Goal: Task Accomplishment & Management: Complete application form

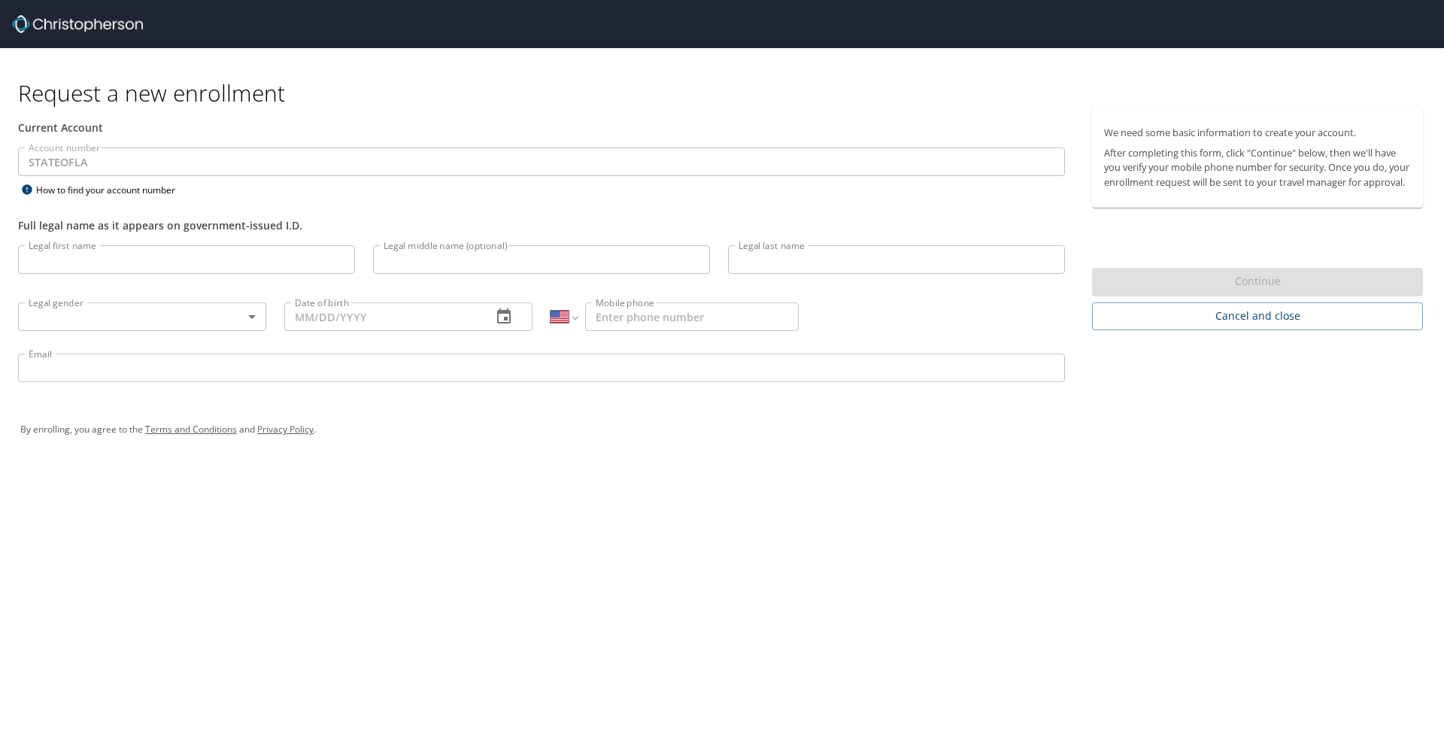
select select "US"
click at [132, 260] on input "Legal first name" at bounding box center [186, 259] width 337 height 29
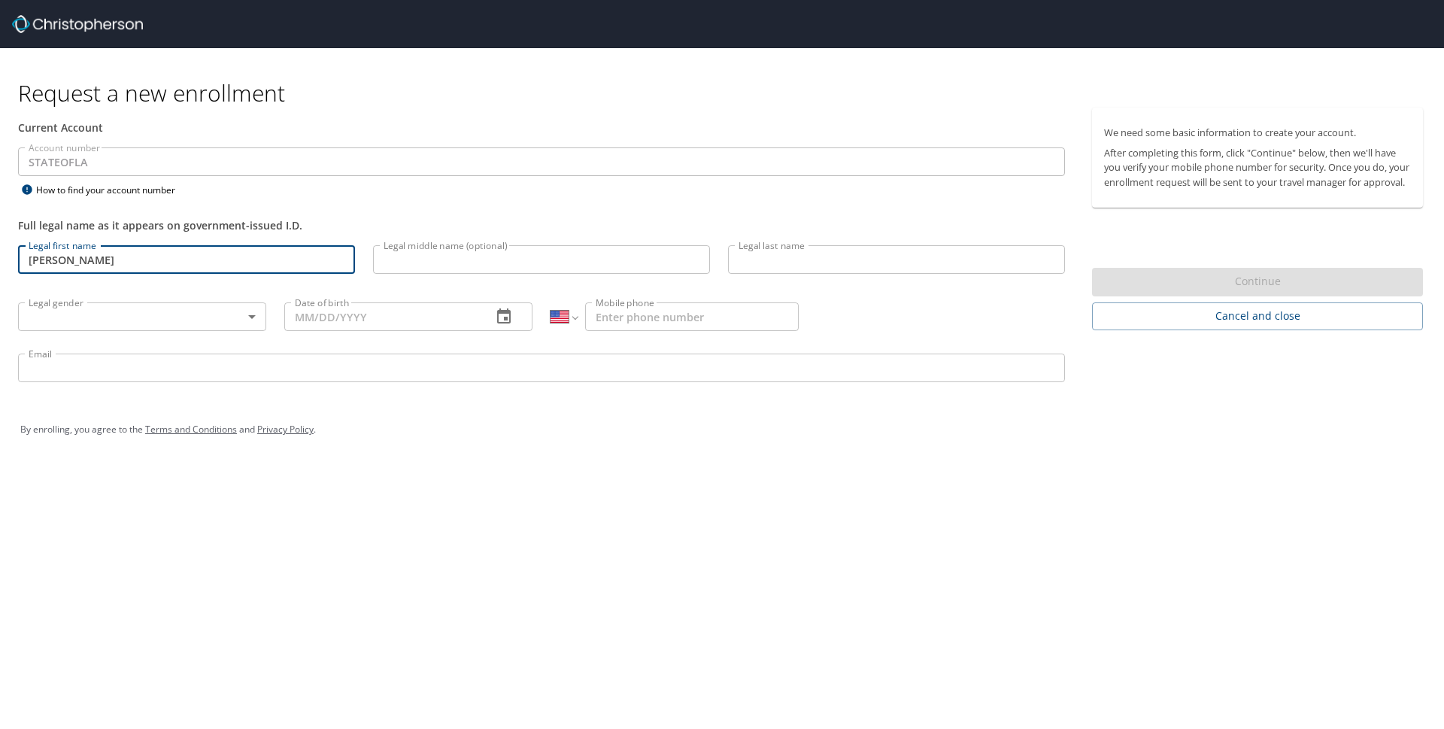
type input "[PERSON_NAME]"
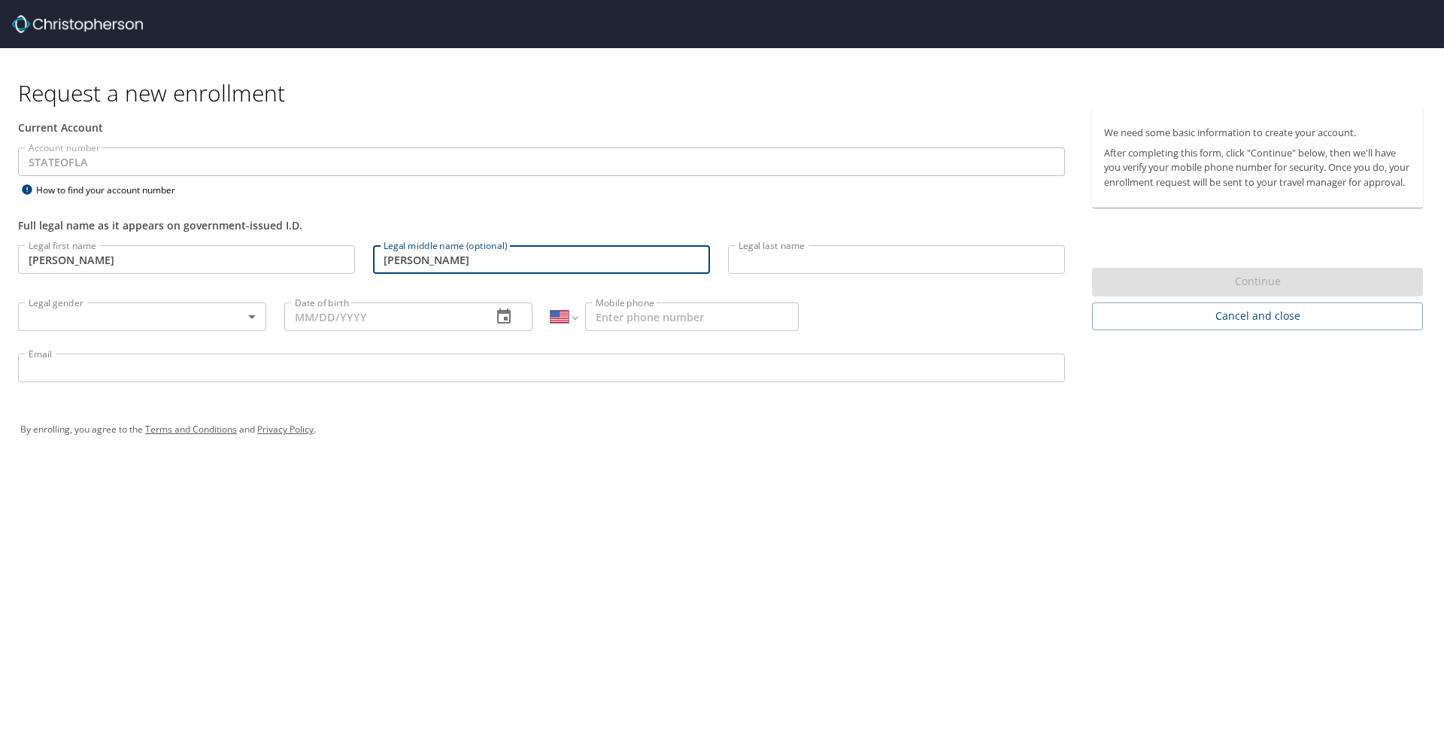
type input "[PERSON_NAME]"
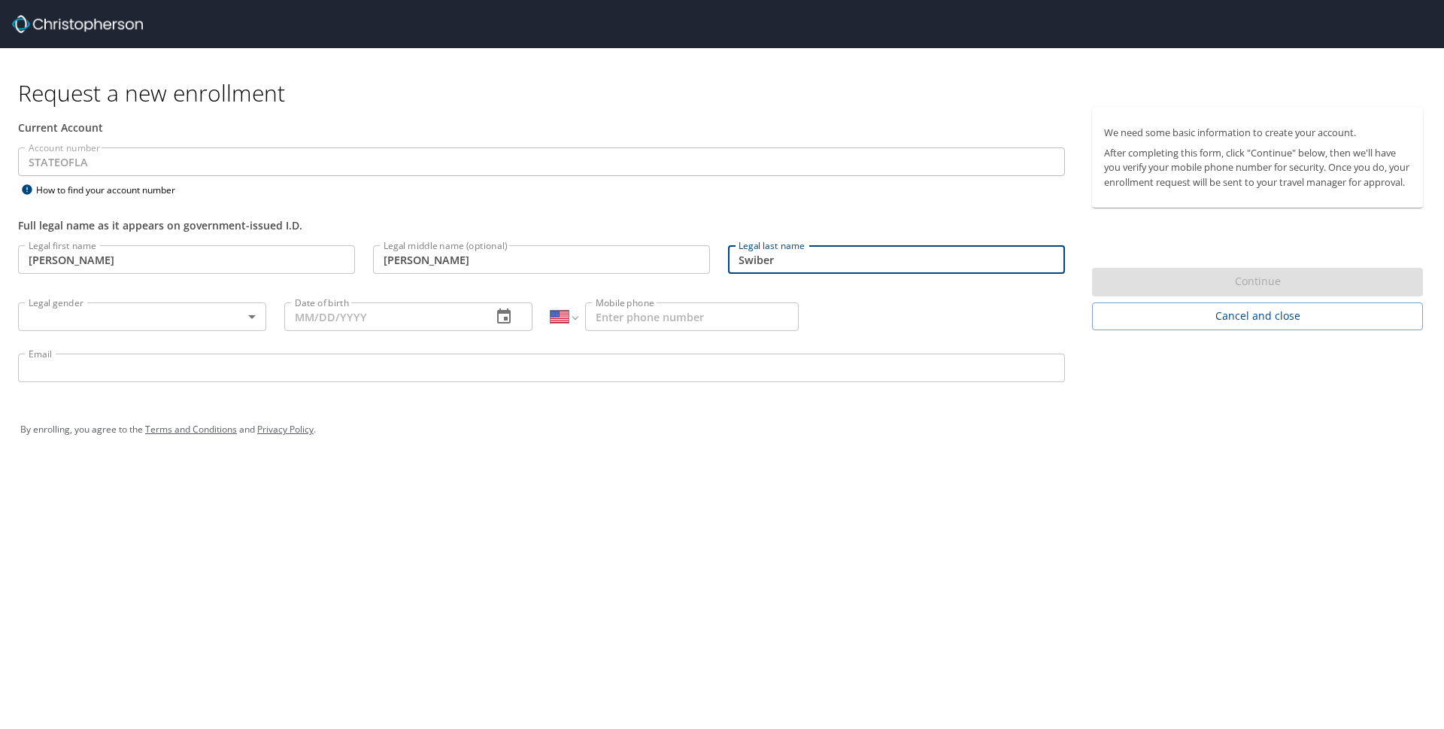
type input "Swiber"
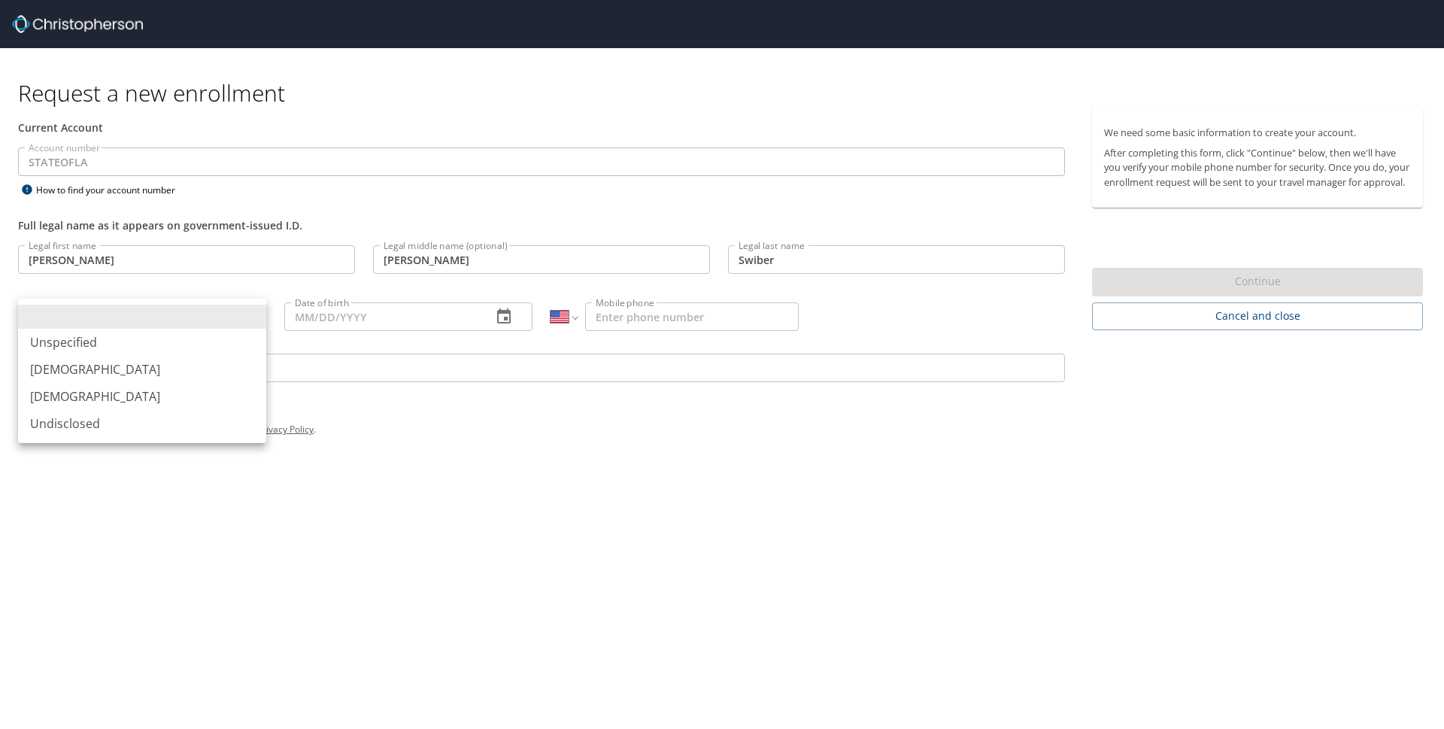
click at [229, 308] on body "Request a new enrollment Current Account Account number STATEOFLA Account numbe…" at bounding box center [722, 364] width 1444 height 729
click at [141, 381] on li "[DEMOGRAPHIC_DATA]" at bounding box center [142, 369] width 248 height 27
type input "[DEMOGRAPHIC_DATA]"
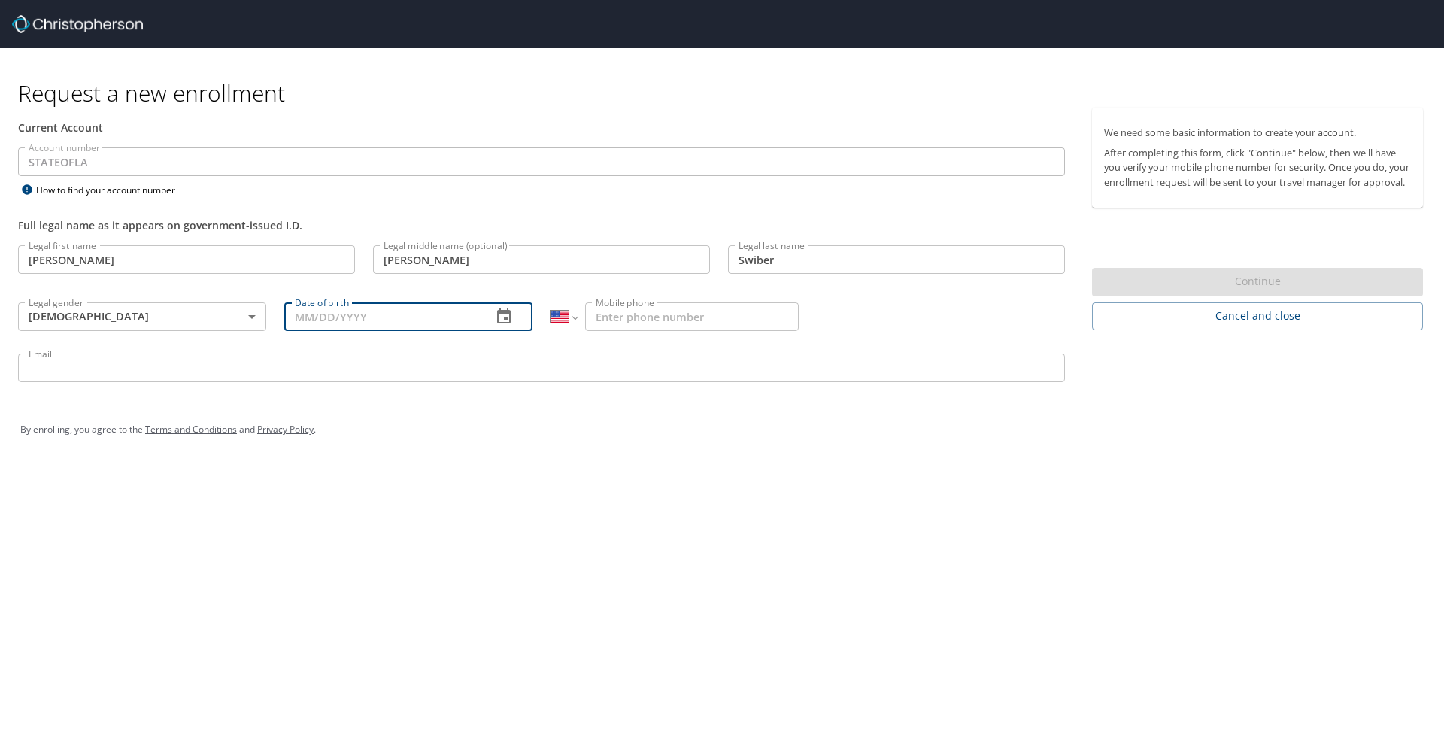
click at [341, 311] on input "Date of birth" at bounding box center [382, 316] width 196 height 29
type input "[DATE]"
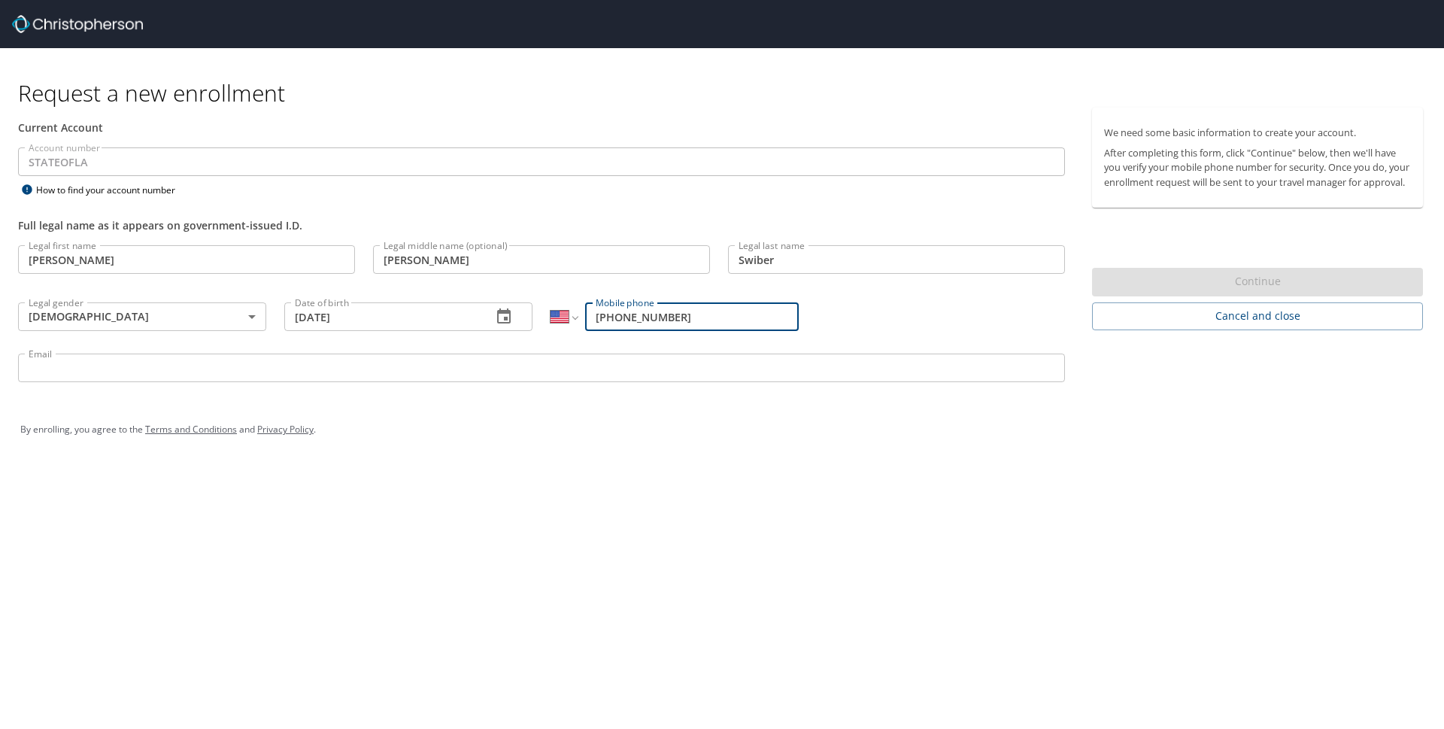
type input "[PHONE_NUMBER]"
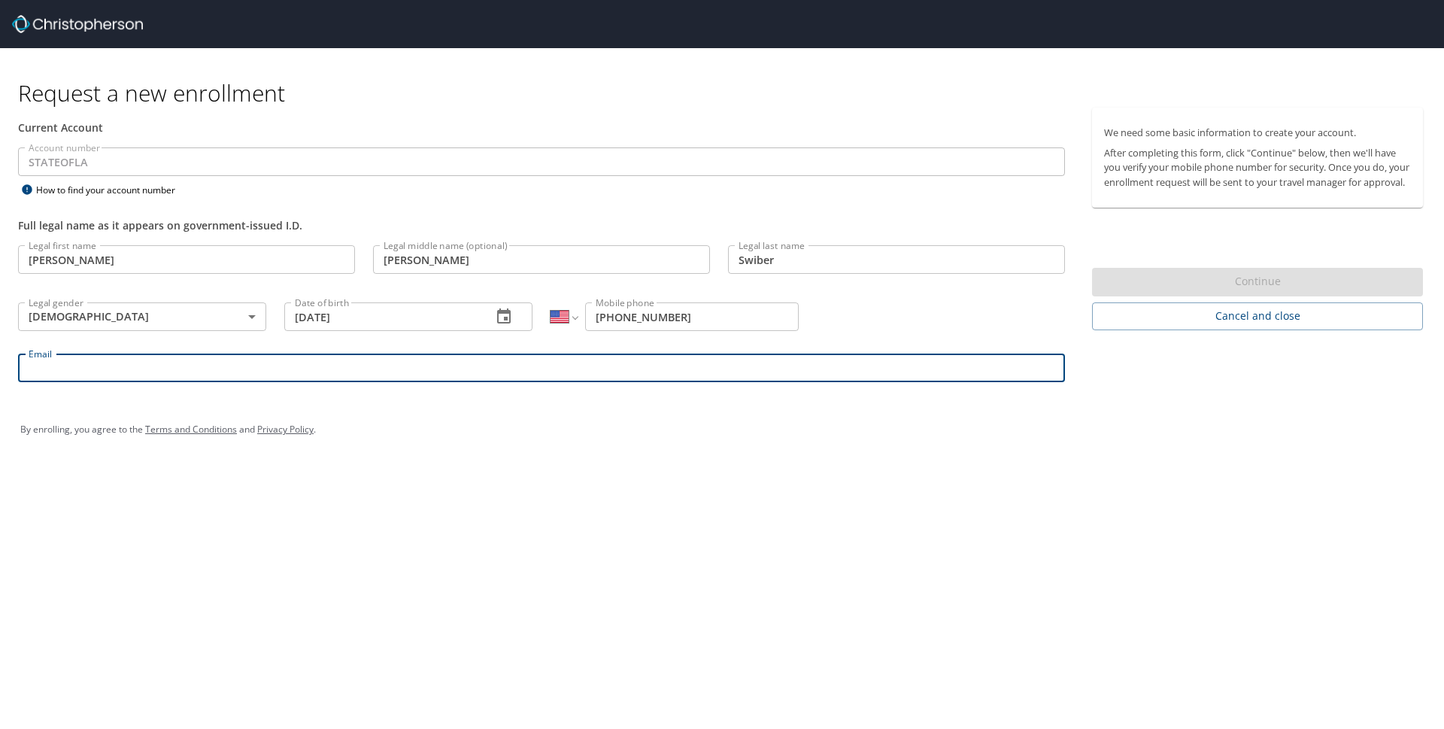
click at [281, 360] on input "Email" at bounding box center [541, 368] width 1047 height 29
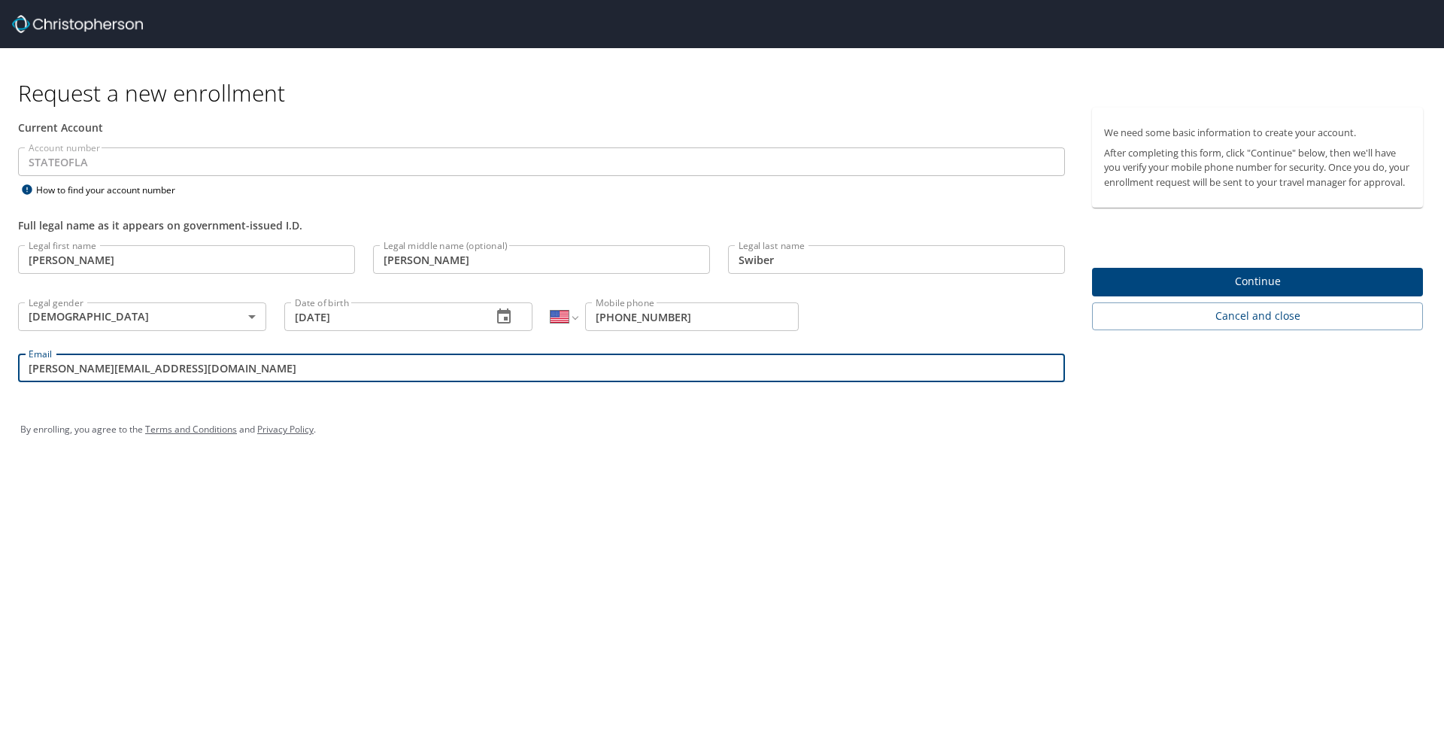
type input "[PERSON_NAME][EMAIL_ADDRESS][DOMAIN_NAME]"
click at [1354, 291] on span "Continue" at bounding box center [1257, 281] width 307 height 19
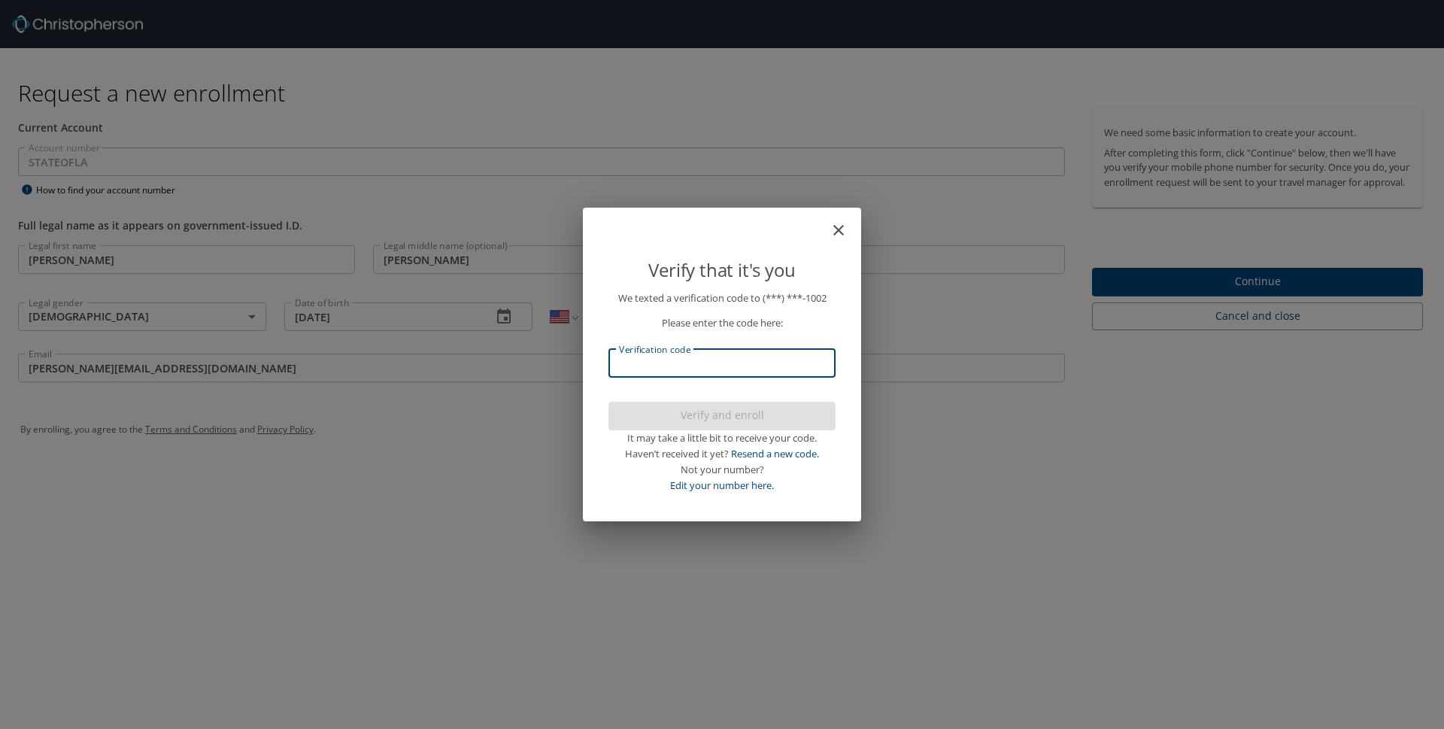
click at [703, 369] on input "Verification code" at bounding box center [722, 363] width 227 height 29
type input "544"
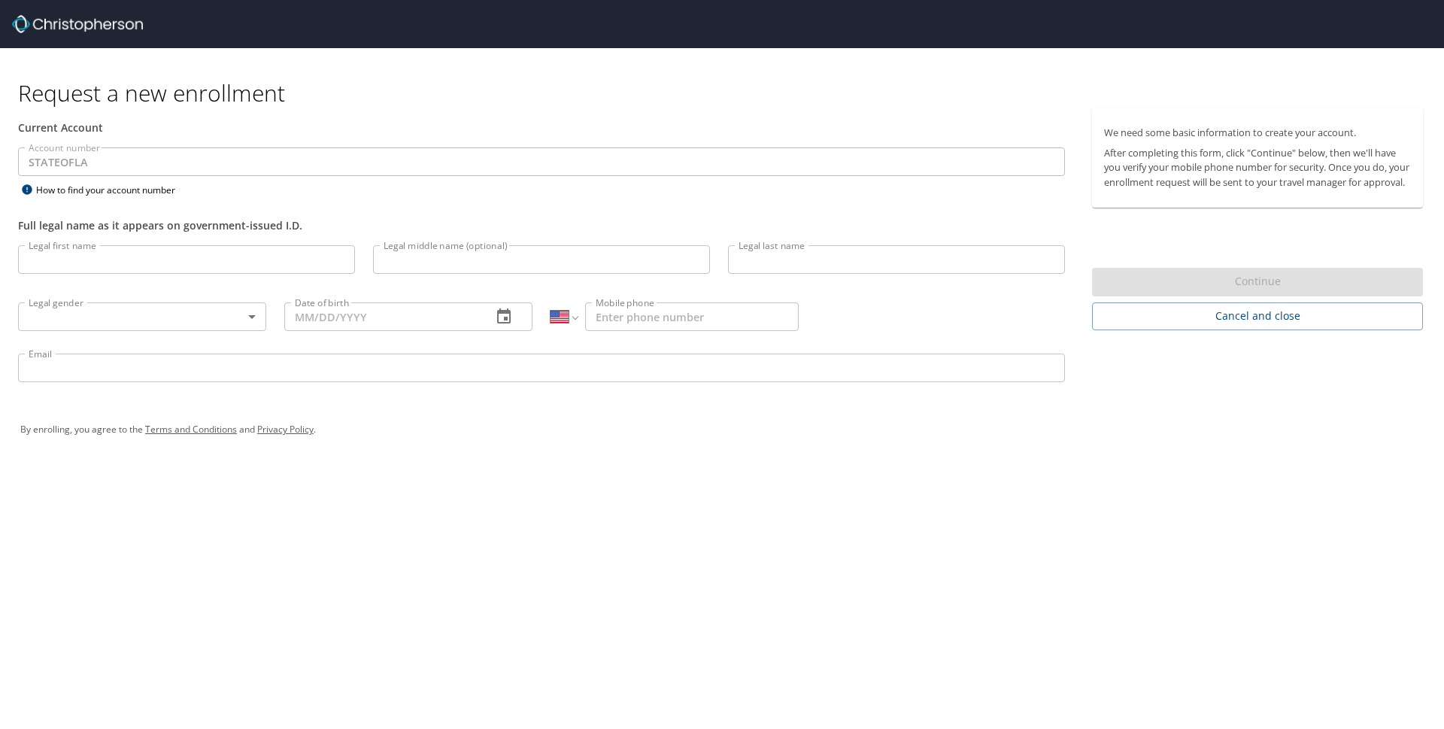
select select "US"
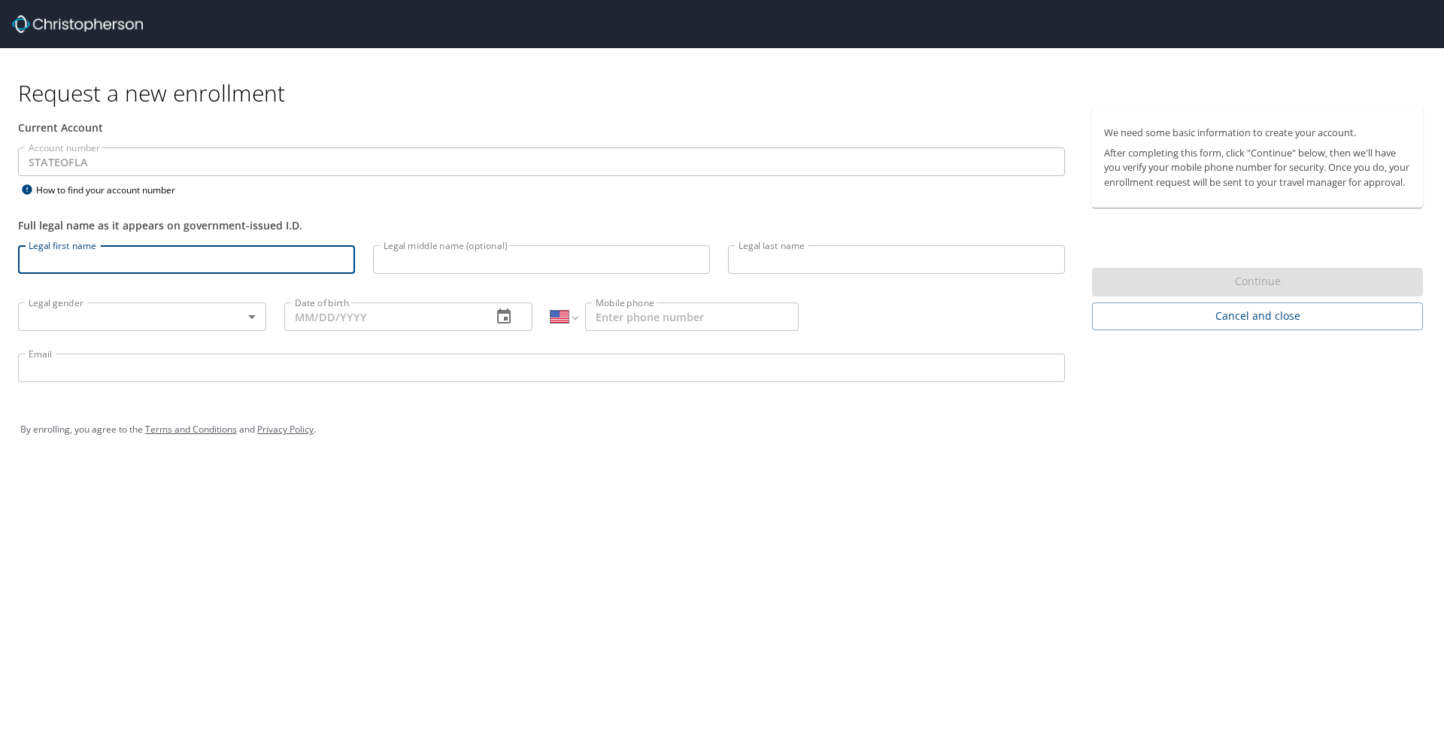
click at [157, 246] on input "Legal first name" at bounding box center [186, 259] width 337 height 29
type input "[PERSON_NAME]"
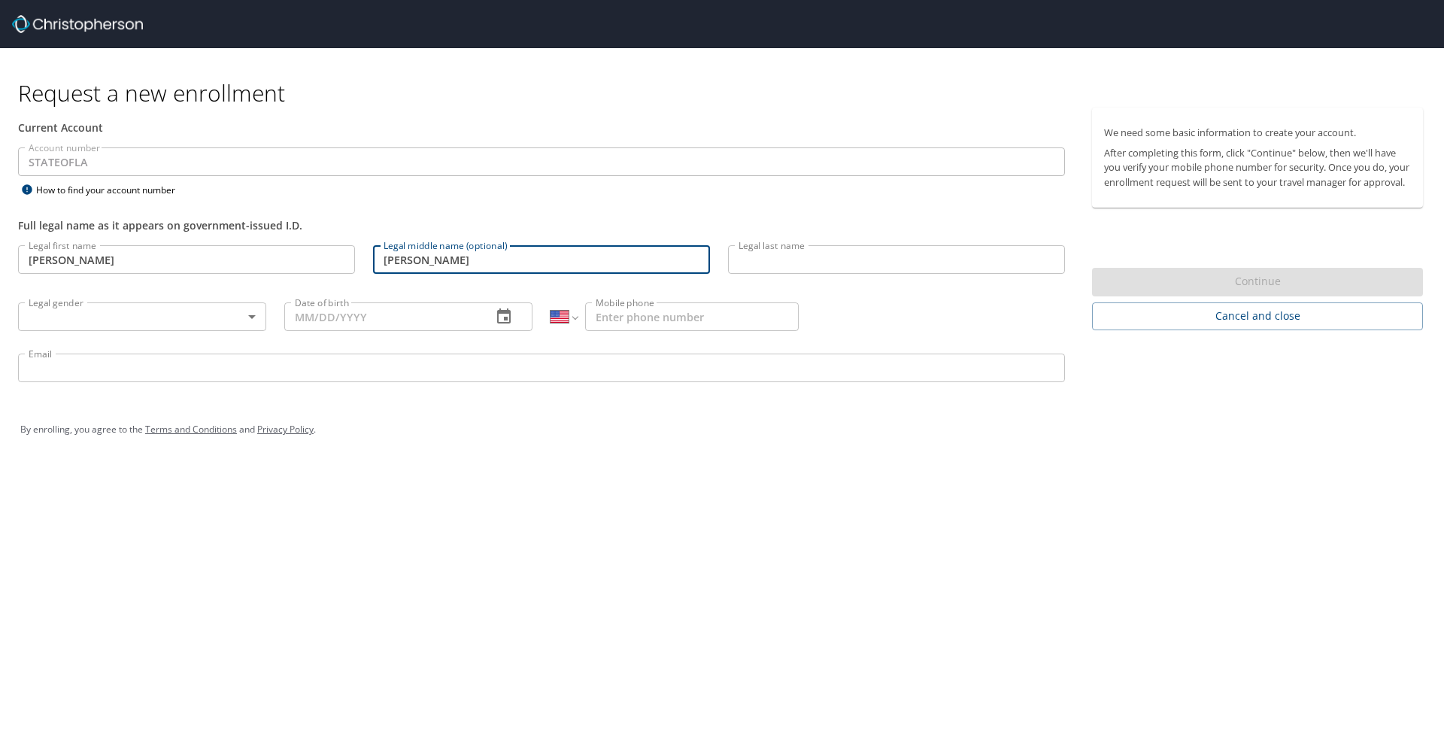
type input "[PERSON_NAME]"
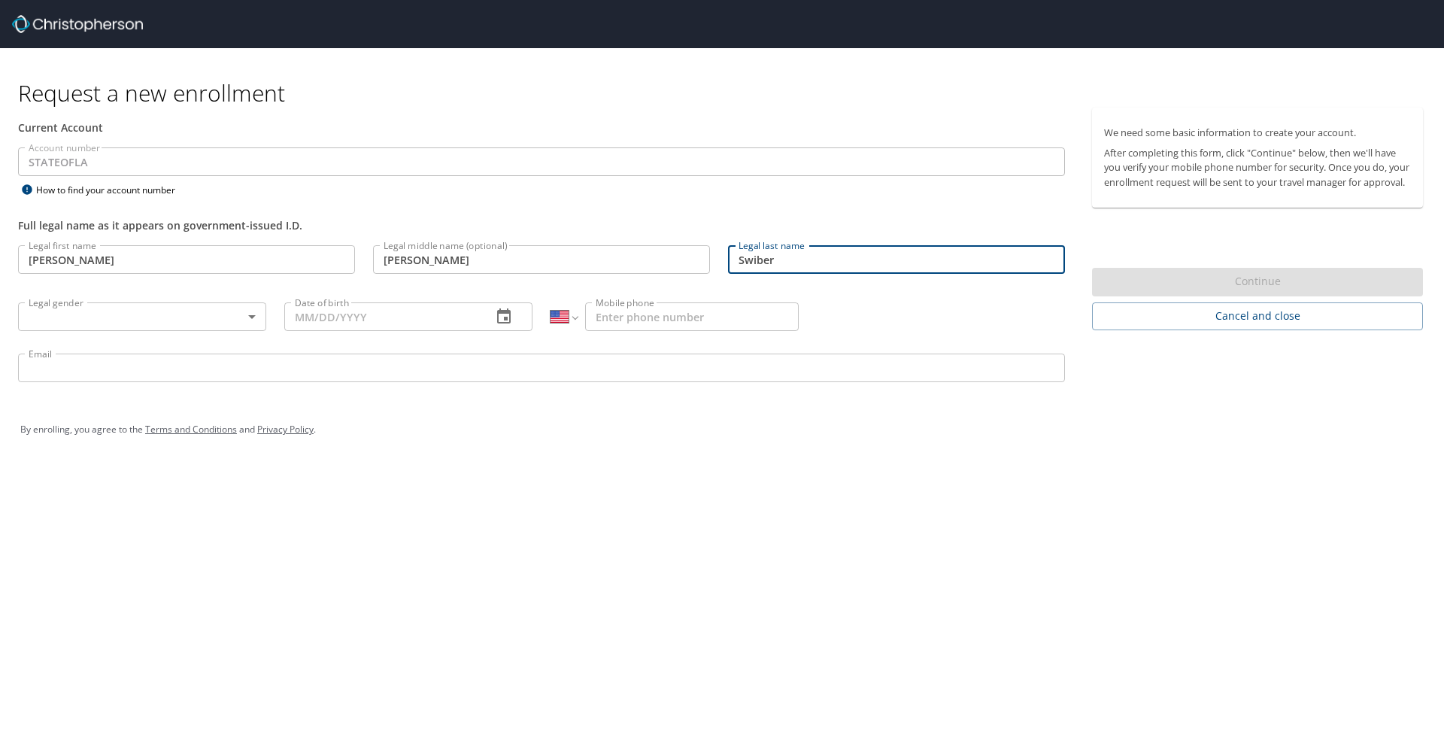
type input "Swiber"
click at [99, 321] on body "Request a new enrollment Current Account Account number STATEOFLA Account numbe…" at bounding box center [722, 364] width 1444 height 729
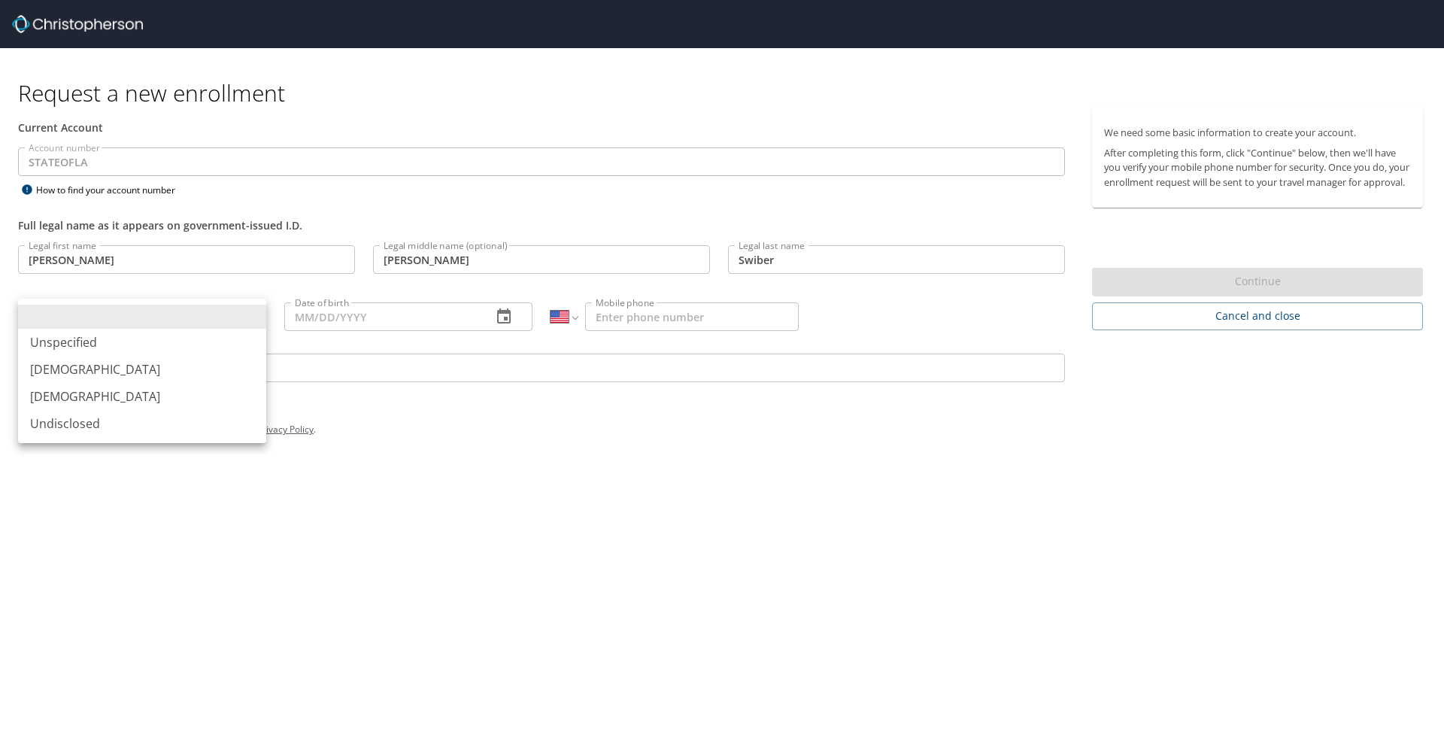
click at [93, 366] on li "[DEMOGRAPHIC_DATA]" at bounding box center [142, 369] width 248 height 27
type input "[DEMOGRAPHIC_DATA]"
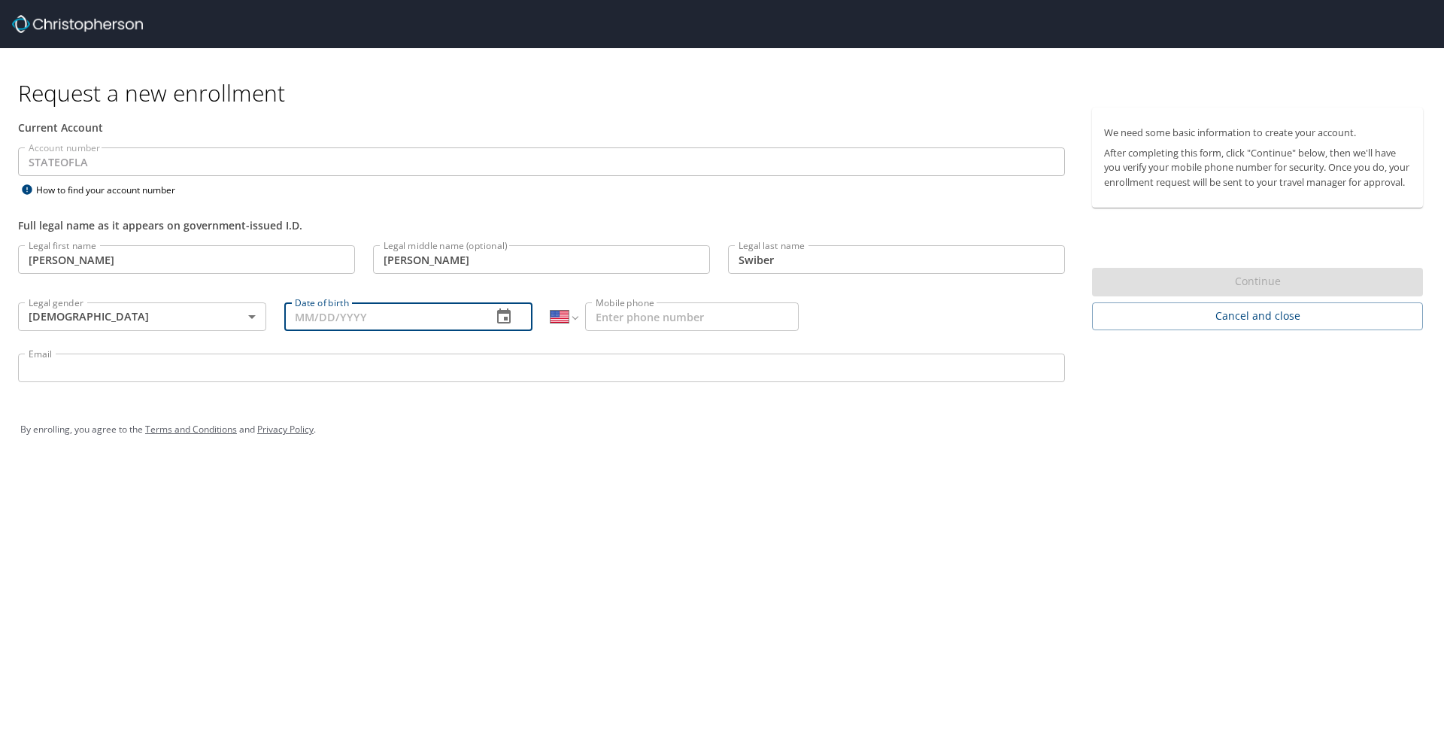
click at [351, 323] on input "Date of birth" at bounding box center [382, 316] width 196 height 29
type input "[DATE]"
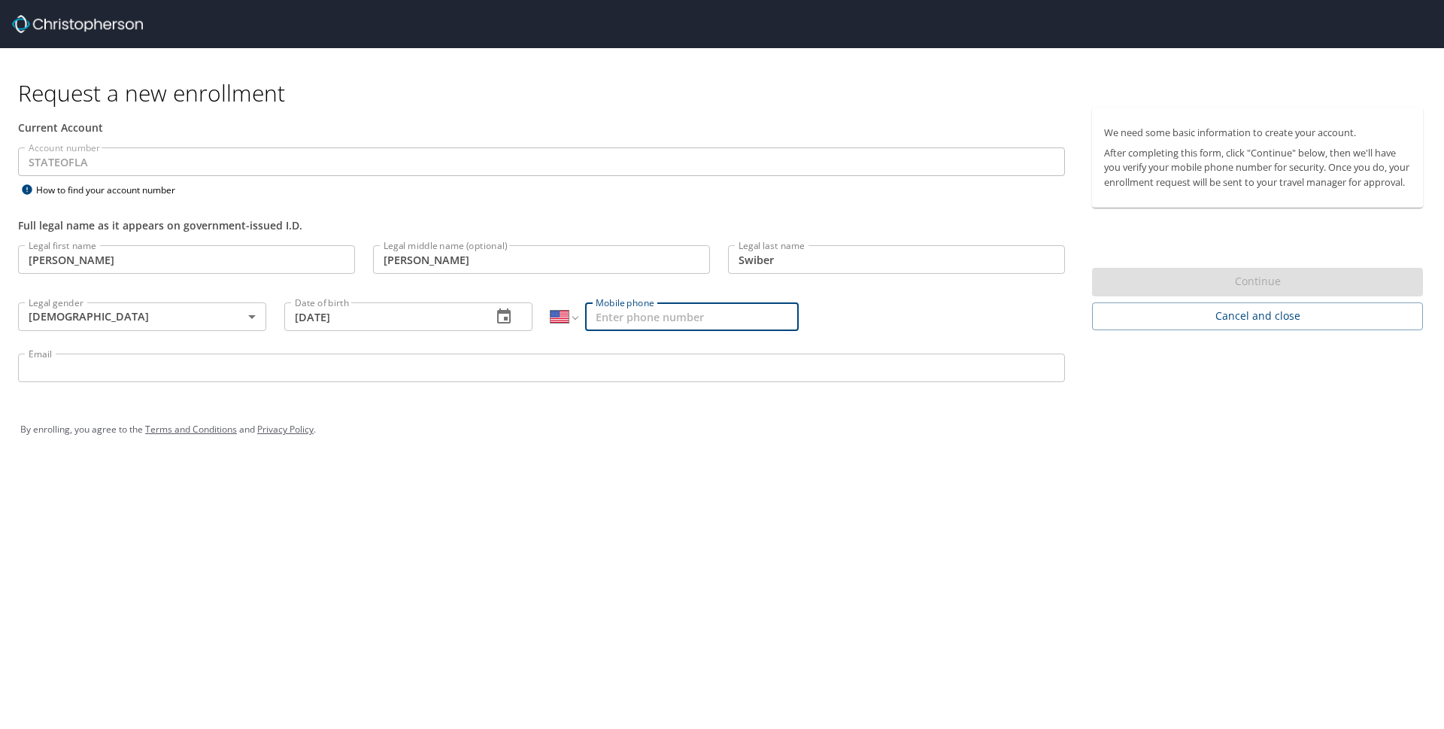
click at [732, 316] on input "Mobile phone" at bounding box center [692, 316] width 214 height 29
type input "[PHONE_NUMBER]"
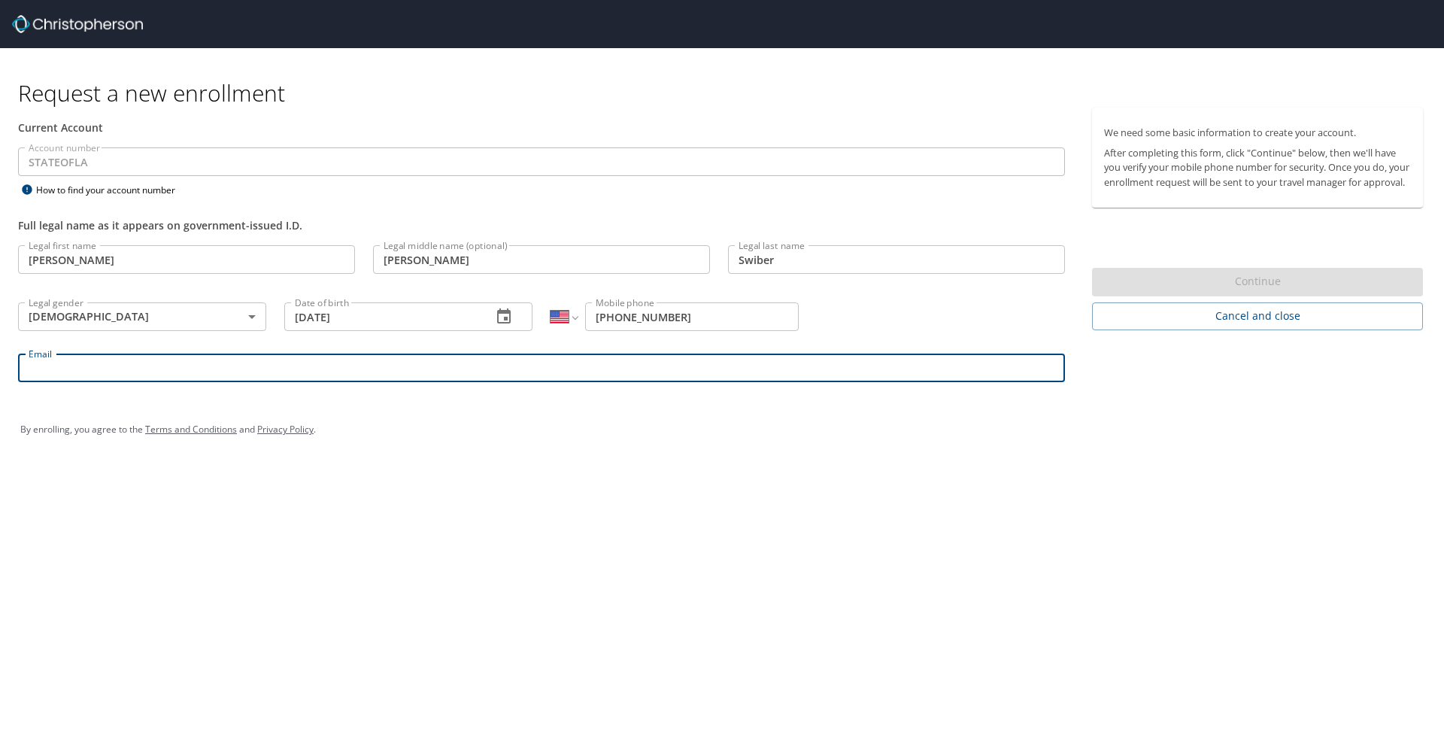
click at [731, 366] on input "Email" at bounding box center [541, 368] width 1047 height 29
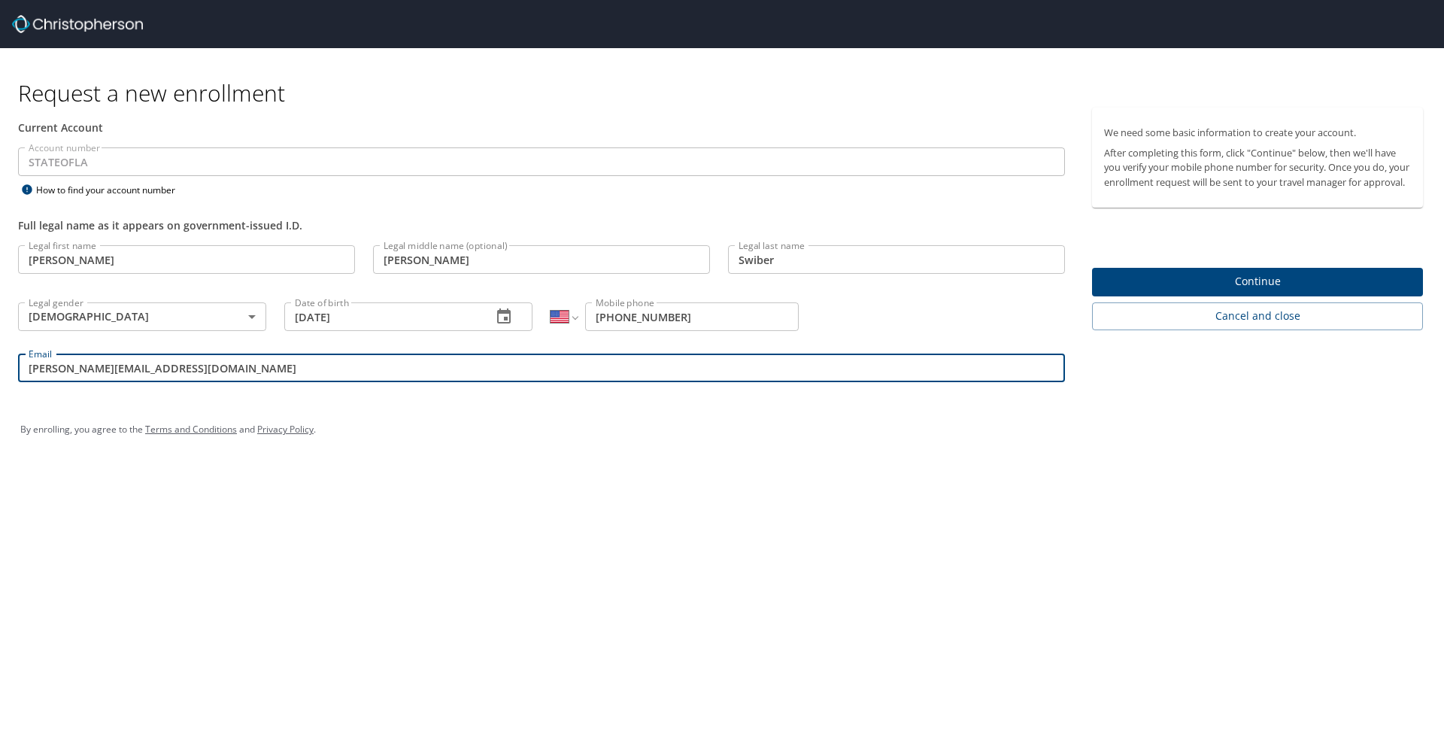
type input "[PERSON_NAME][EMAIL_ADDRESS][DOMAIN_NAME]"
